Goal: Find specific page/section: Find specific page/section

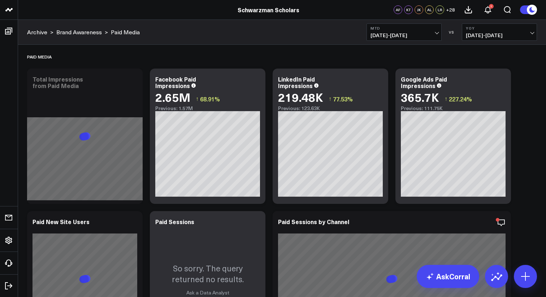
click at [404, 33] on span "[DATE] - [DATE]" at bounding box center [404, 36] width 67 height 6
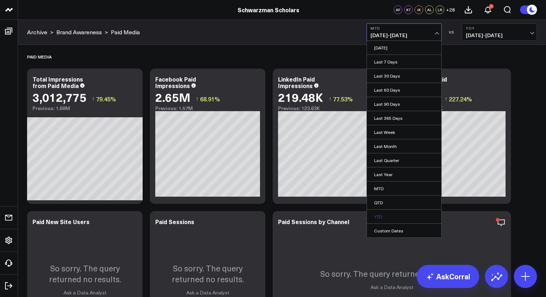
click at [382, 214] on link "YTD" at bounding box center [404, 217] width 74 height 14
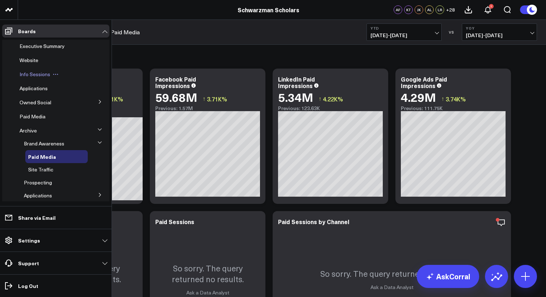
click at [31, 77] on span "Info Sessions" at bounding box center [35, 74] width 31 height 7
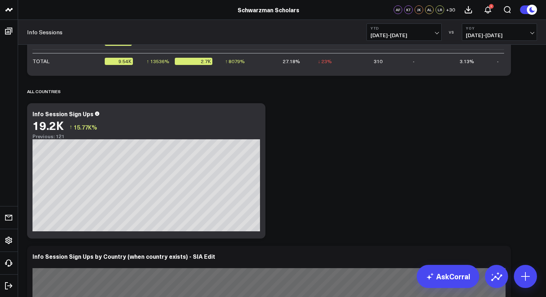
scroll to position [574, 0]
